Goal: Information Seeking & Learning: Learn about a topic

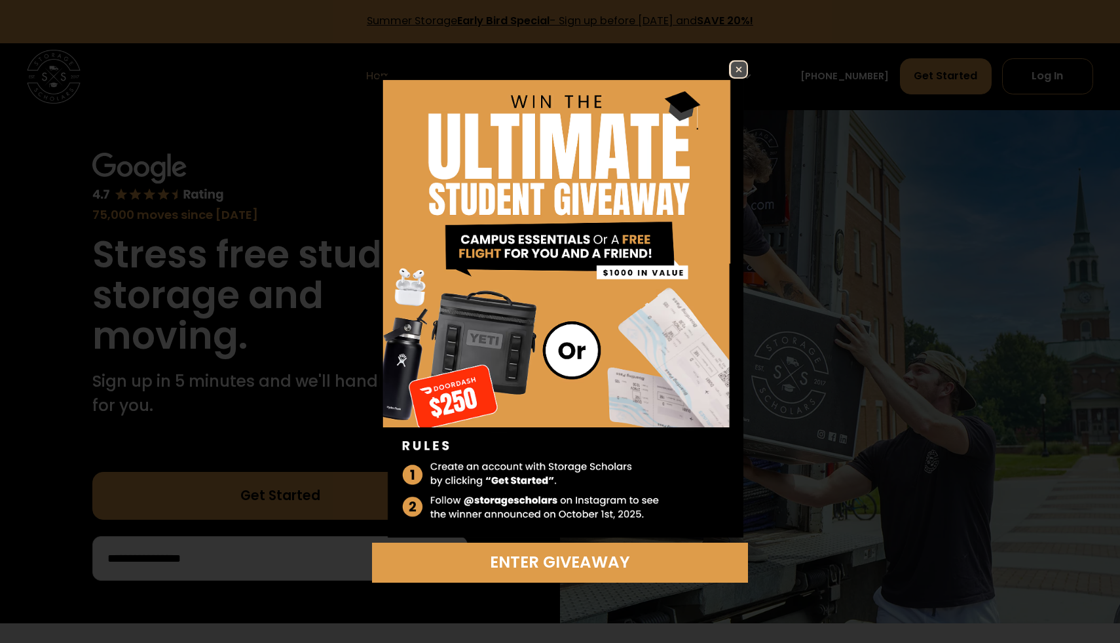
click at [734, 71] on img at bounding box center [739, 70] width 16 height 16
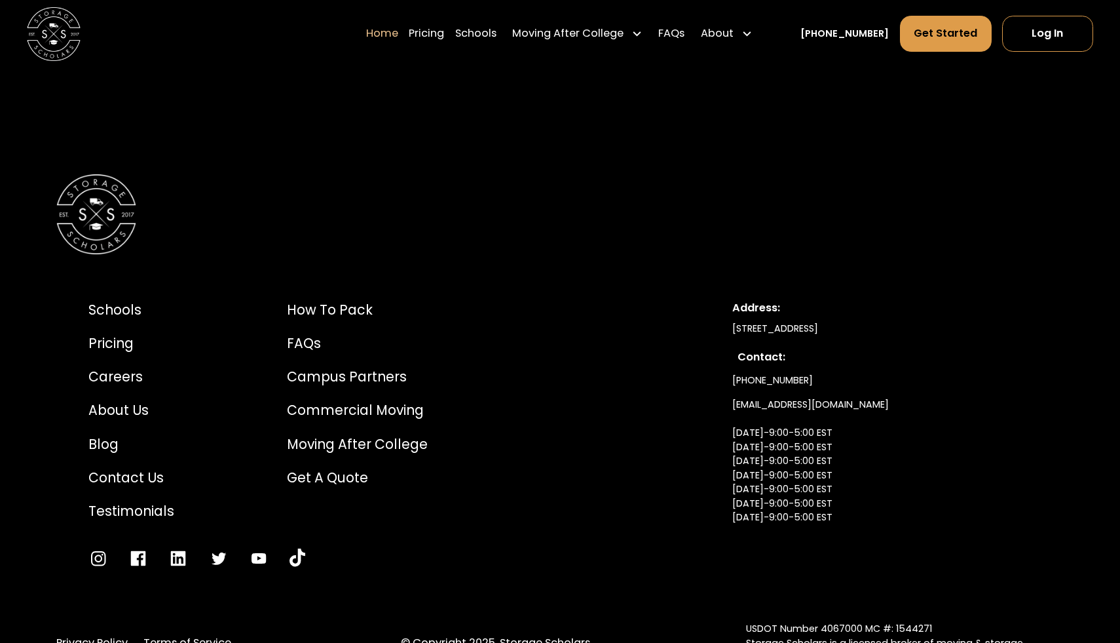
scroll to position [4496, 0]
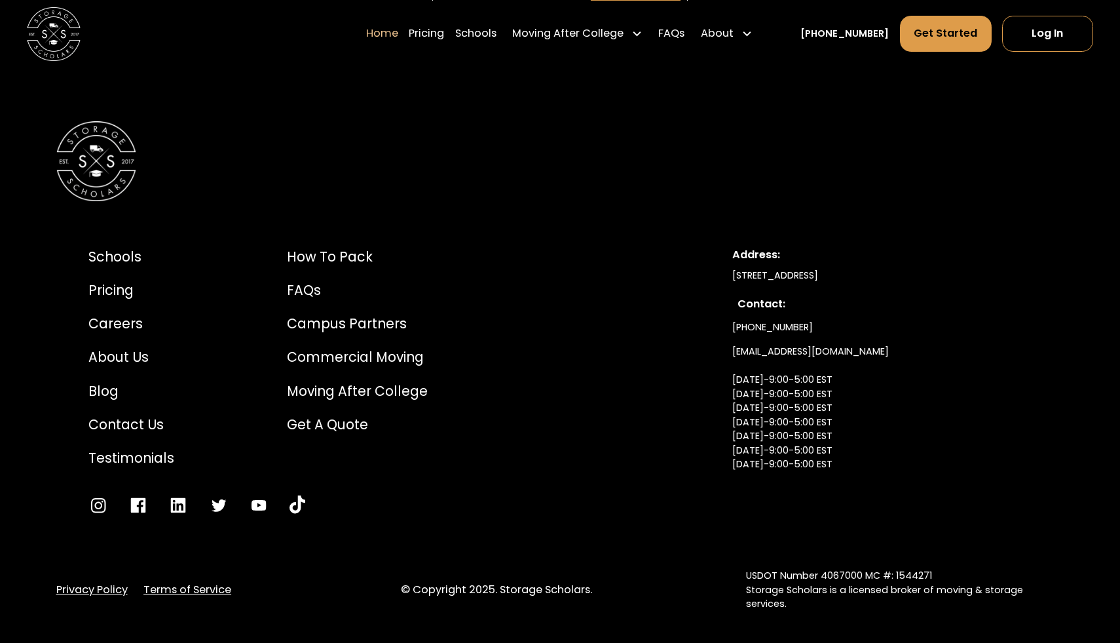
drag, startPoint x: 823, startPoint y: 549, endPoint x: 861, endPoint y: 548, distance: 38.7
click at [861, 568] on div "USDOT Number 4067000 MC #: 1544271 Storage Scholars is a licensed broker of mov…" at bounding box center [905, 589] width 318 height 42
drag, startPoint x: 861, startPoint y: 550, endPoint x: 823, endPoint y: 548, distance: 38.0
click at [823, 568] on div "USDOT Number 4067000 MC #: 1544271 Storage Scholars is a licensed broker of mov…" at bounding box center [905, 589] width 318 height 42
copy div "4067000"
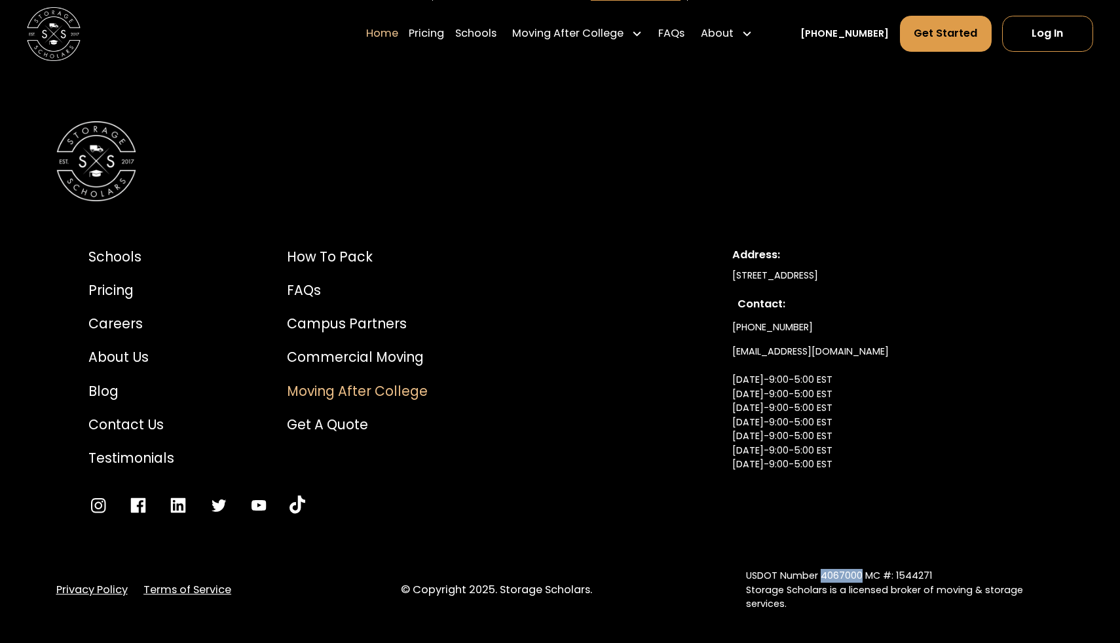
click at [356, 381] on div "Moving After College" at bounding box center [357, 391] width 141 height 20
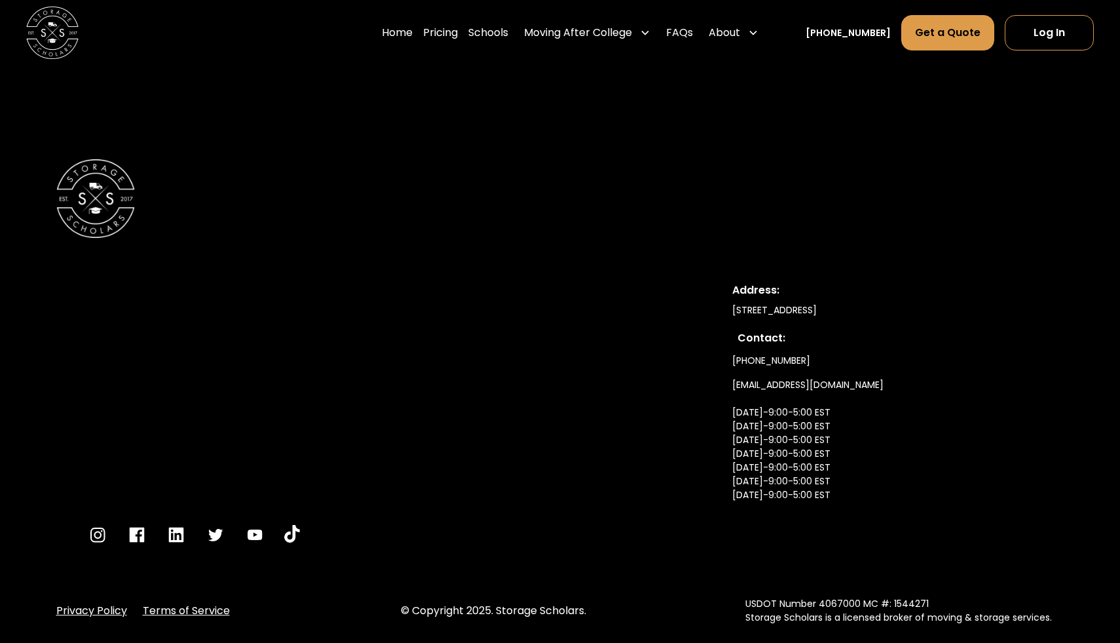
scroll to position [2231, 0]
